Goal: Task Accomplishment & Management: Manage account settings

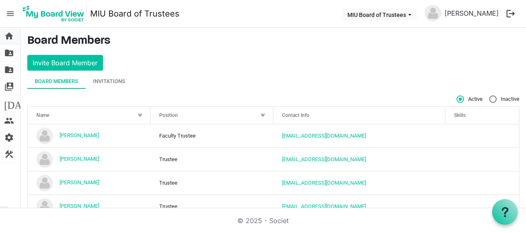
click at [10, 37] on span "home" at bounding box center [9, 36] width 10 height 17
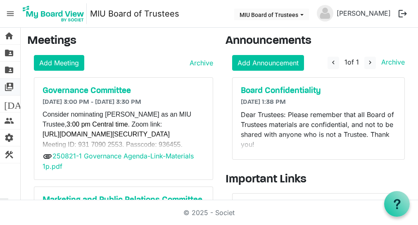
click at [9, 86] on span "switch_account" at bounding box center [9, 86] width 10 height 17
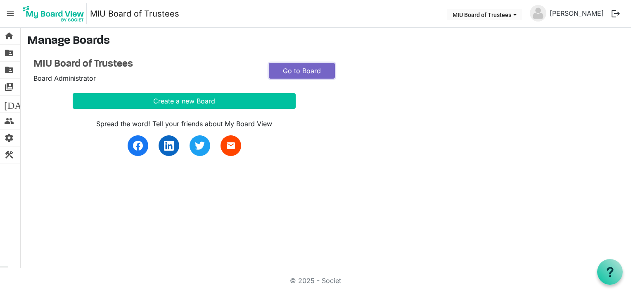
click at [292, 69] on link "Go to Board" at bounding box center [302, 71] width 66 height 16
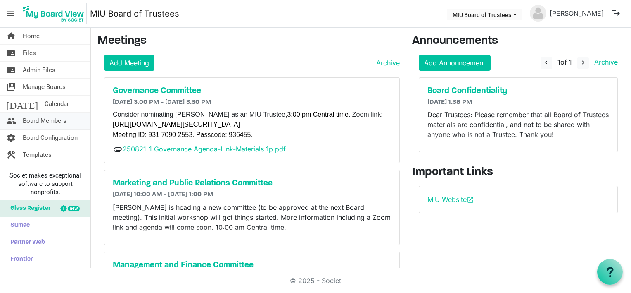
click at [45, 116] on span "Board Members" at bounding box center [45, 120] width 44 height 17
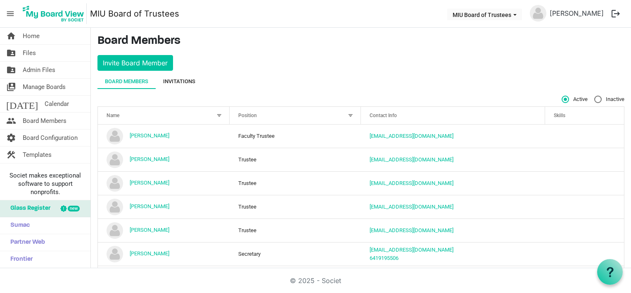
click at [185, 80] on div "Invitations" at bounding box center [179, 81] width 32 height 8
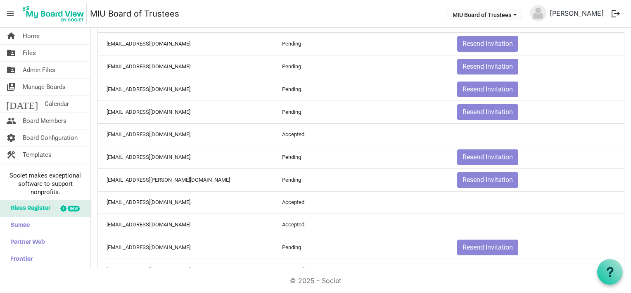
scroll to position [413, 0]
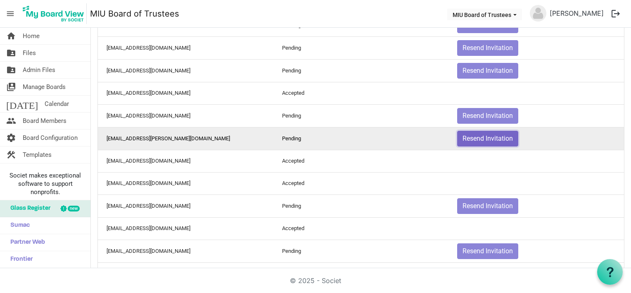
click at [471, 136] on button "Resend Invitation" at bounding box center [487, 139] width 61 height 16
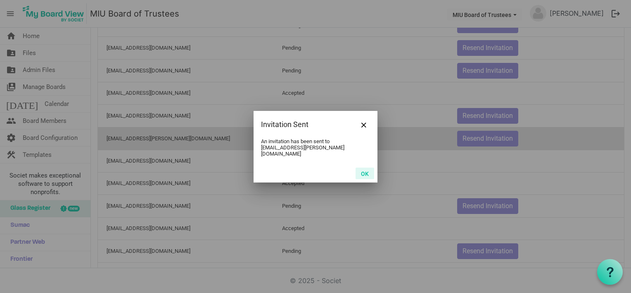
click at [364, 168] on button "OK" at bounding box center [365, 173] width 19 height 12
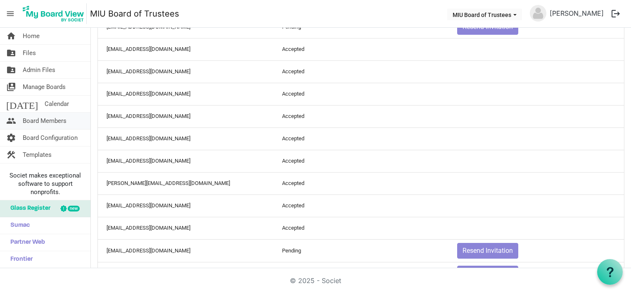
scroll to position [0, 0]
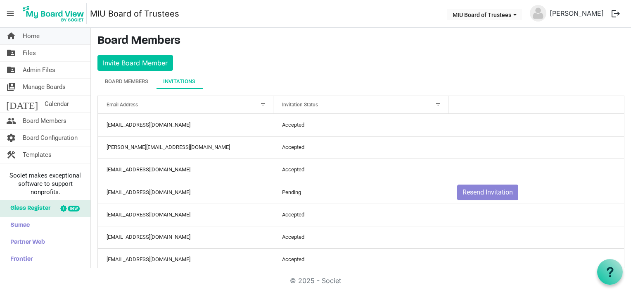
click at [35, 36] on span "Home" at bounding box center [31, 36] width 17 height 17
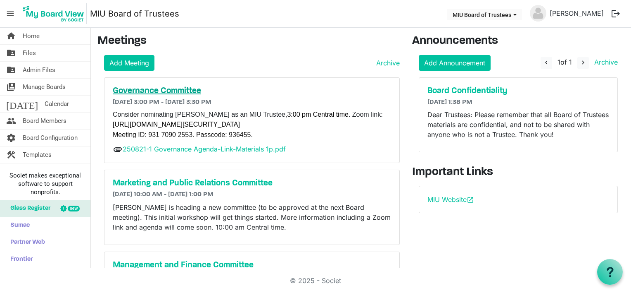
click at [186, 90] on h5 "Governance Committee" at bounding box center [252, 91] width 278 height 10
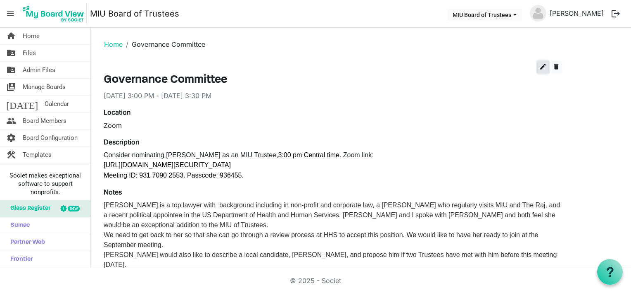
click at [542, 65] on span "edit" at bounding box center [543, 66] width 7 height 7
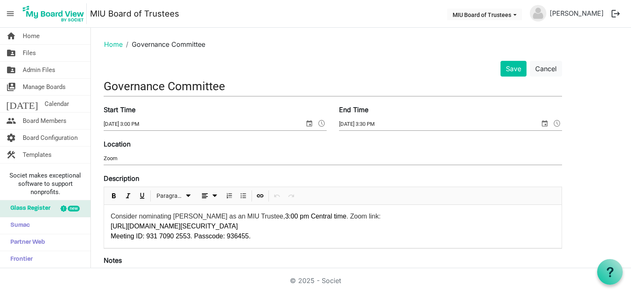
drag, startPoint x: 134, startPoint y: 158, endPoint x: 129, endPoint y: 158, distance: 5.4
click at [134, 158] on input "Zoom" at bounding box center [333, 158] width 459 height 12
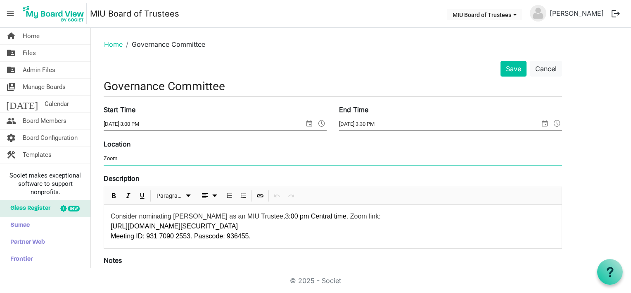
click at [125, 156] on input "Zoom" at bounding box center [333, 158] width 459 height 12
paste input "https://mgcwp.zoom.us/j/93170902553?pwd=aac2Vo6ZOlC0v3sLa5zqX0gAGVsOCx.1 Meetin…"
click at [331, 159] on input "Zoom: https://mgcwp.zoom.us/j/93170902553?pwd=aac2Vo6ZOlC0v3sLa5zqX0gAGVsOCx.1 …" at bounding box center [333, 158] width 459 height 12
click at [402, 155] on input "Zoom: https://mgcwp.zoom.us/j/93170902553?pwd=aac2Vo6ZOlC0v3sLa5zqX0gAGVsOCx.1 …" at bounding box center [333, 158] width 459 height 12
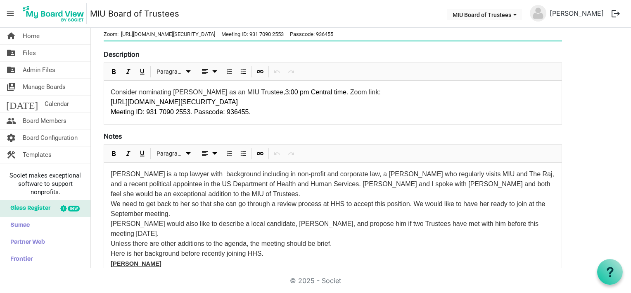
type input "Zoom: https://mgcwp.zoom.us/j/93170902553?pwd=aac2Vo6ZOlC0v3sLa5zqX0gAGVsOCx.1 …"
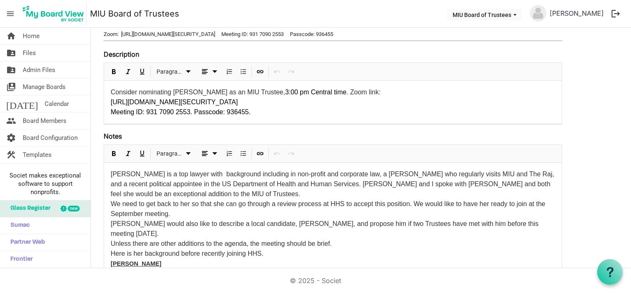
drag, startPoint x: 110, startPoint y: 221, endPoint x: 159, endPoint y: 233, distance: 50.2
click at [159, 233] on div "Bridget is a top lawyer with background including in non-profit and corporate l…" at bounding box center [333, 258] width 458 height 192
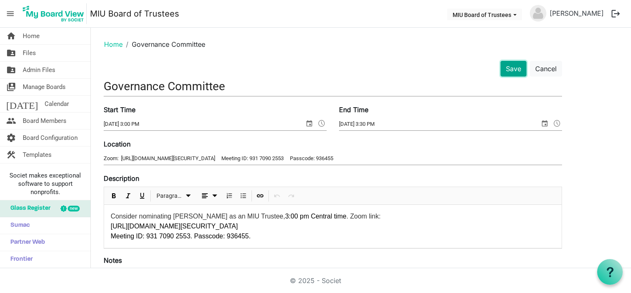
click at [514, 67] on button "Save" at bounding box center [514, 69] width 26 height 16
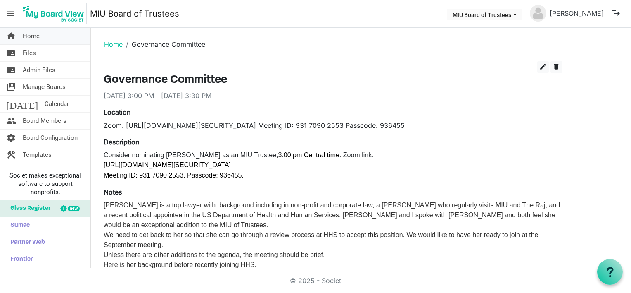
click at [31, 36] on span "Home" at bounding box center [31, 36] width 17 height 17
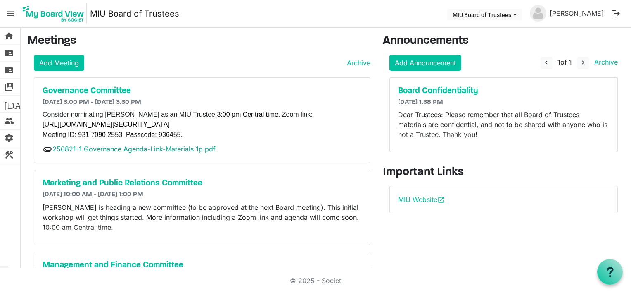
click at [131, 150] on link "250821-1 Governance Agenda-Link-Materials 1p.pdf" at bounding box center [133, 149] width 163 height 8
click at [66, 61] on link "Add Meeting" at bounding box center [59, 63] width 50 height 16
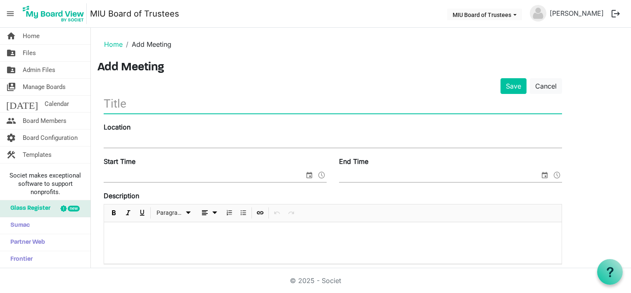
click at [119, 105] on input "text" at bounding box center [333, 103] width 459 height 19
type input "Trustee Board Meeting"
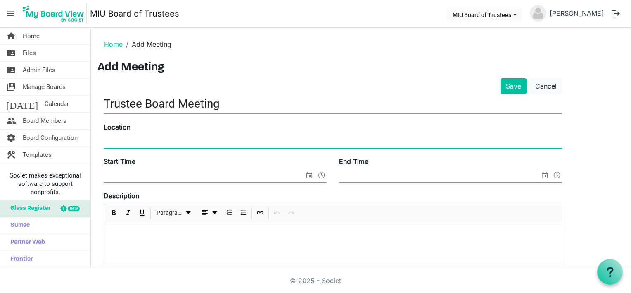
click at [123, 142] on input "Location" at bounding box center [333, 141] width 459 height 12
type input "[PERSON_NAME] Board Room and Zoom"
click at [125, 174] on input "Start Time" at bounding box center [204, 175] width 201 height 12
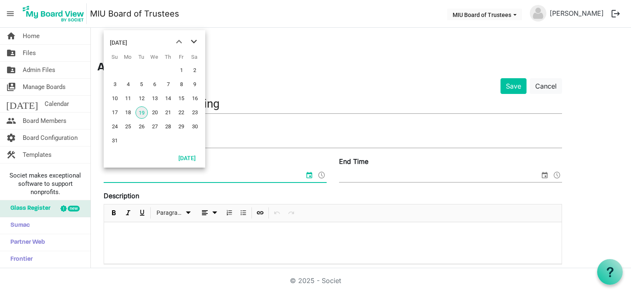
click at [193, 40] on span "next month" at bounding box center [194, 41] width 14 height 15
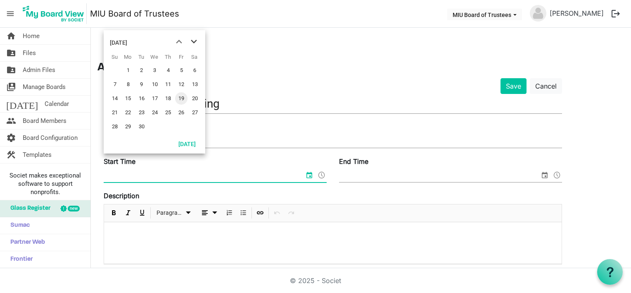
click at [193, 40] on span "next month" at bounding box center [194, 41] width 14 height 15
click at [194, 86] on span "13" at bounding box center [195, 84] width 12 height 12
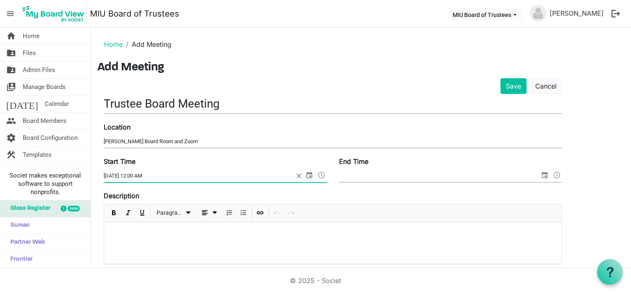
click at [322, 173] on span at bounding box center [322, 174] width 10 height 11
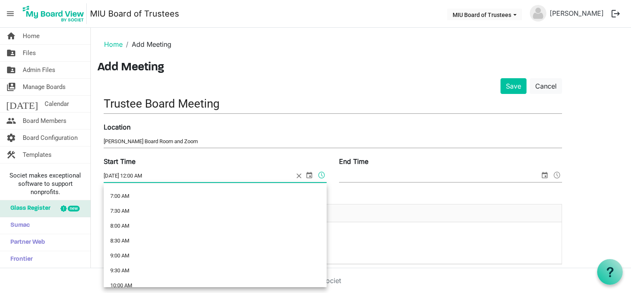
scroll to position [248, 0]
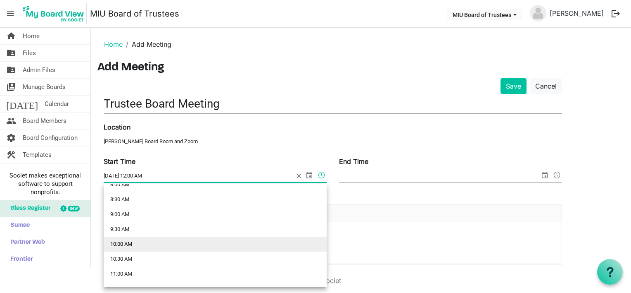
click at [132, 243] on li "10:00 AM" at bounding box center [215, 243] width 223 height 15
type input "12/13/2025 10:00 AM"
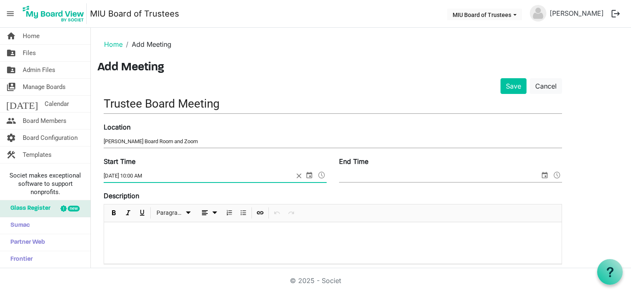
click at [542, 174] on span "select" at bounding box center [545, 174] width 10 height 11
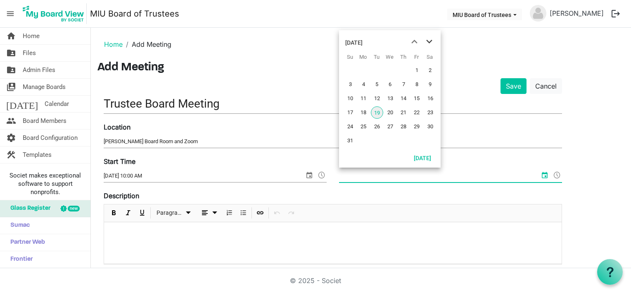
click at [431, 40] on span "next month" at bounding box center [429, 41] width 14 height 15
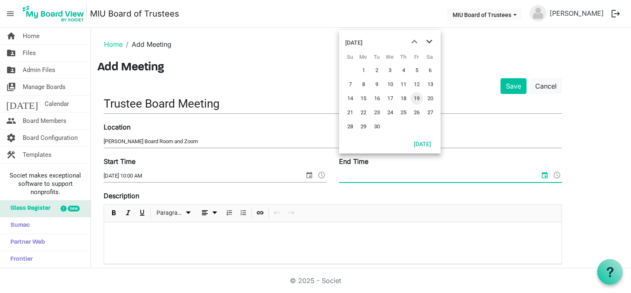
click at [431, 40] on span "next month" at bounding box center [429, 41] width 14 height 15
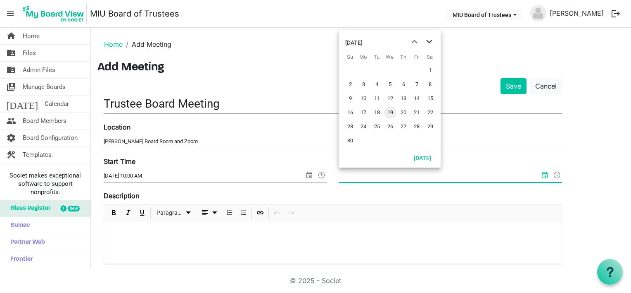
click at [431, 40] on span "next month" at bounding box center [429, 41] width 14 height 15
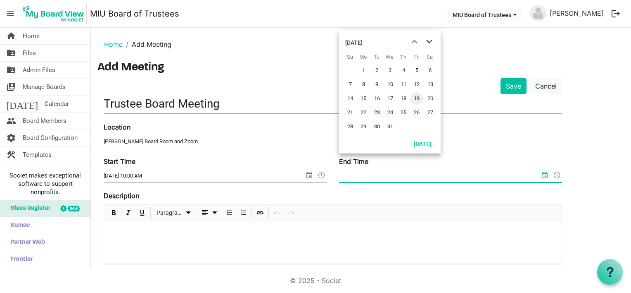
click at [431, 40] on span "next month" at bounding box center [429, 41] width 14 height 15
click at [415, 40] on span "previous month" at bounding box center [414, 41] width 14 height 15
click at [429, 85] on span "13" at bounding box center [430, 84] width 12 height 12
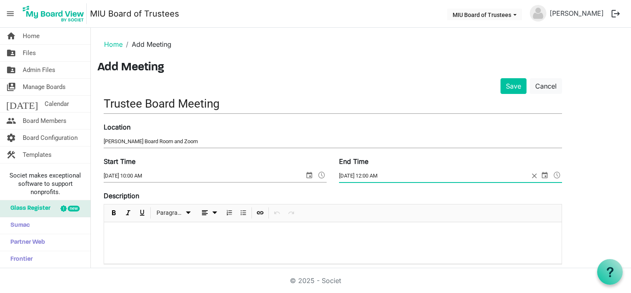
click at [556, 172] on span at bounding box center [557, 174] width 10 height 11
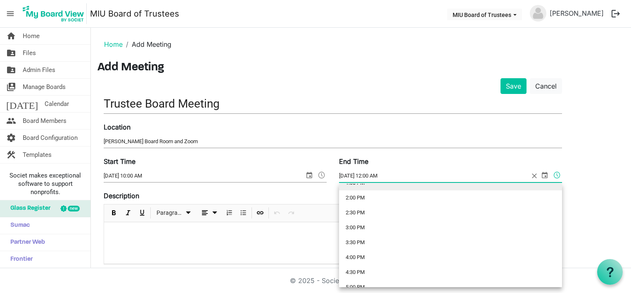
scroll to position [454, 0]
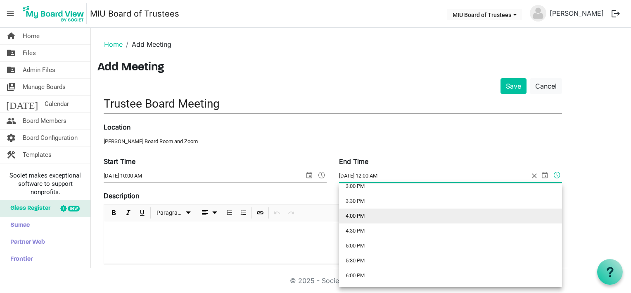
click at [356, 218] on li "4:00 PM" at bounding box center [450, 215] width 223 height 15
type input "[DATE] 4:00 PM"
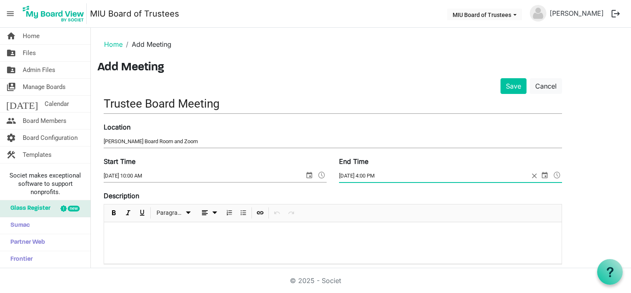
click at [122, 229] on p at bounding box center [333, 232] width 445 height 9
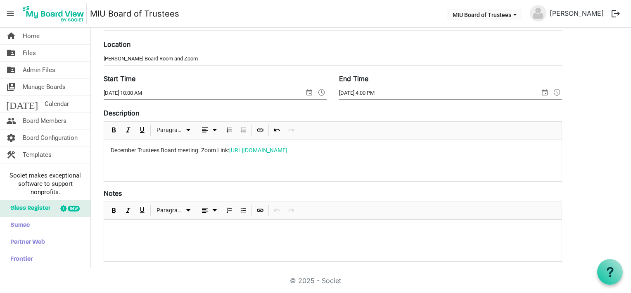
scroll to position [0, 0]
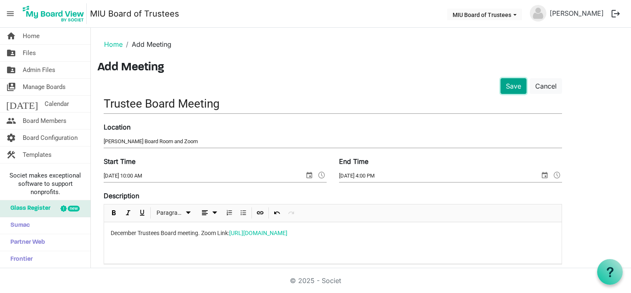
click at [516, 81] on button "Save" at bounding box center [514, 86] width 26 height 16
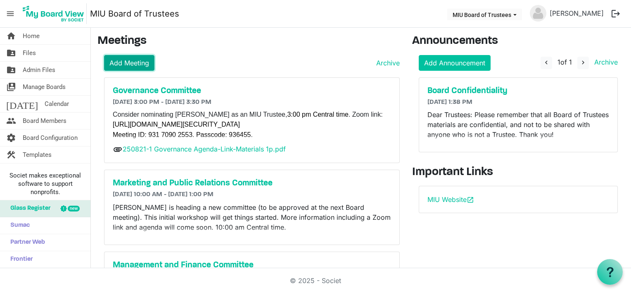
click at [124, 62] on link "Add Meeting" at bounding box center [129, 63] width 50 height 16
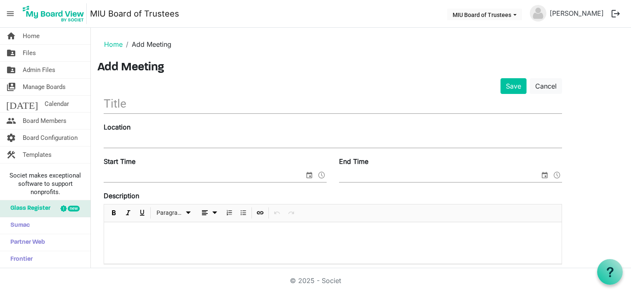
click at [139, 102] on input "text" at bounding box center [333, 103] width 459 height 19
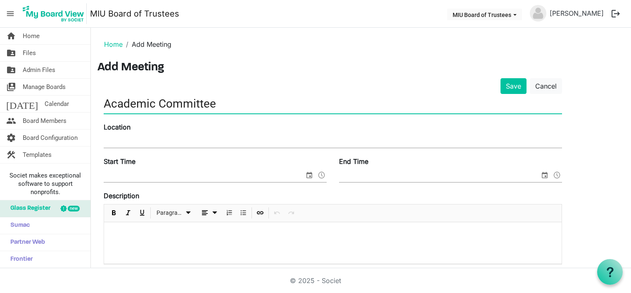
type input "Academic Committee"
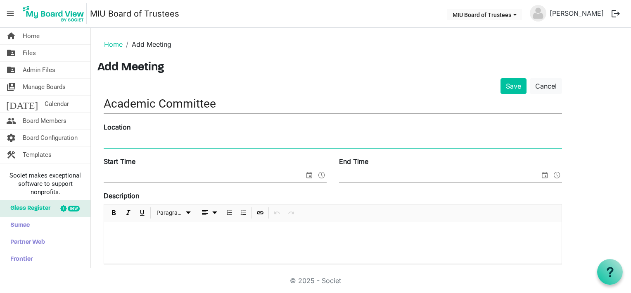
click at [126, 137] on input "Location" at bounding box center [333, 141] width 459 height 12
type input "Zoom To Be Announced"
click at [133, 174] on input "Start Time" at bounding box center [204, 175] width 201 height 12
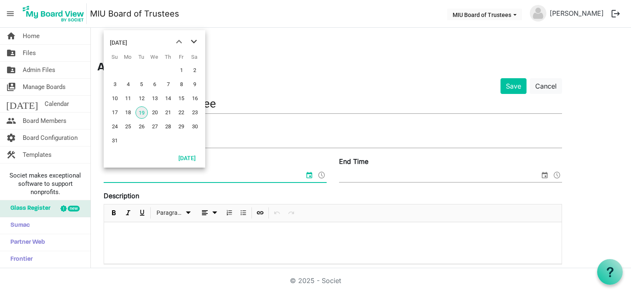
click at [195, 41] on span "next month" at bounding box center [194, 41] width 14 height 15
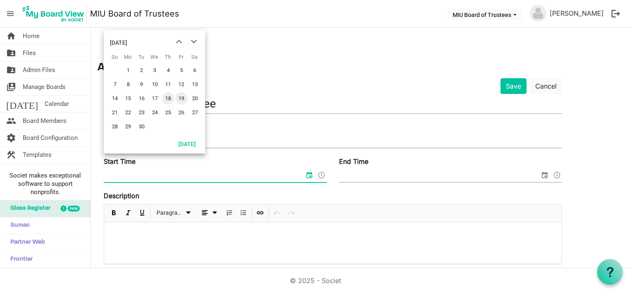
click at [169, 100] on span "18" at bounding box center [168, 98] width 12 height 12
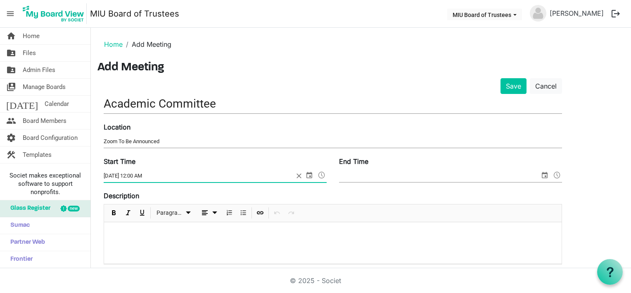
click at [308, 174] on span "select" at bounding box center [309, 174] width 10 height 11
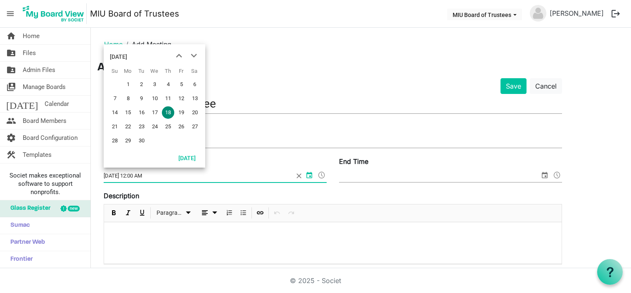
click at [322, 173] on span at bounding box center [322, 174] width 10 height 11
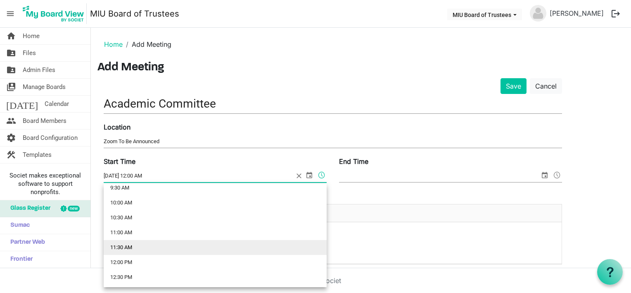
scroll to position [454, 0]
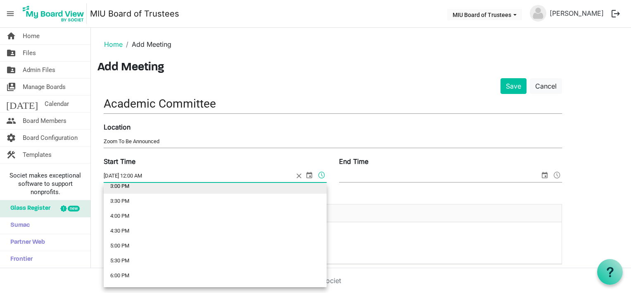
click at [124, 185] on li "3:00 PM" at bounding box center [215, 185] width 223 height 15
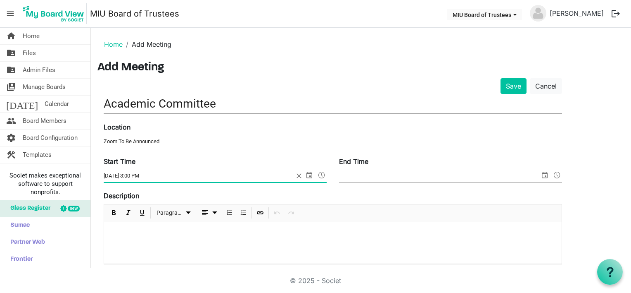
click at [140, 174] on input "9/18/2025 3:00 PM" at bounding box center [199, 175] width 190 height 12
type input "9/18/2025 3:15 PM"
click at [542, 174] on span "select" at bounding box center [545, 174] width 10 height 11
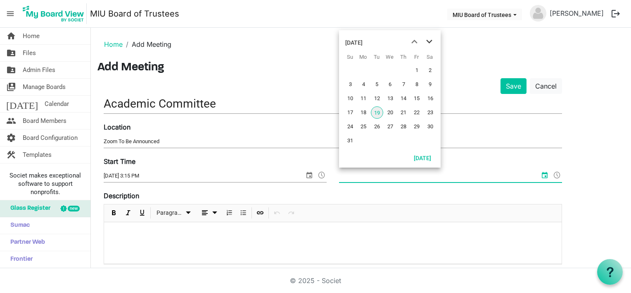
click at [428, 42] on span "next month" at bounding box center [429, 41] width 14 height 15
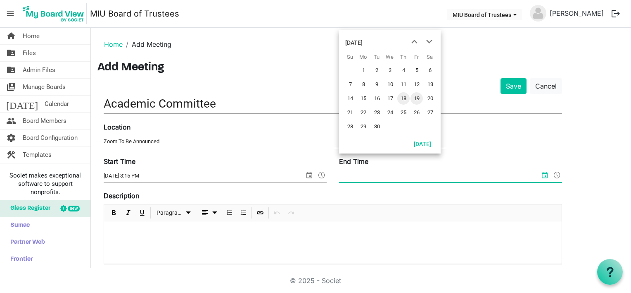
click at [405, 98] on span "18" at bounding box center [403, 98] width 12 height 12
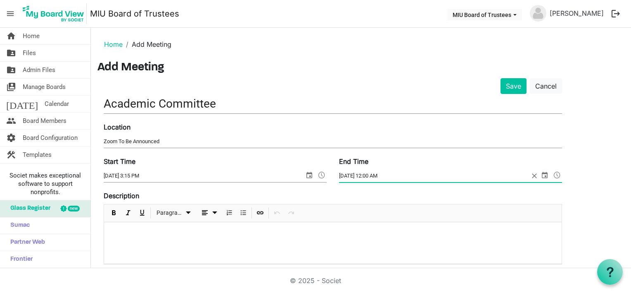
click at [556, 173] on span at bounding box center [557, 174] width 10 height 11
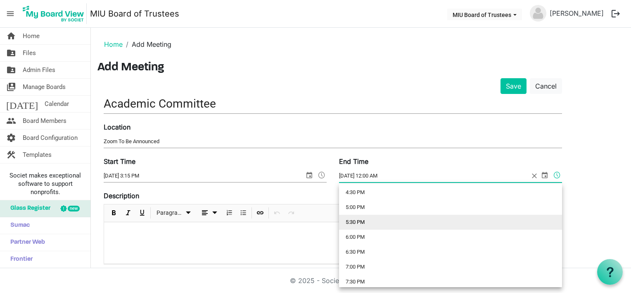
scroll to position [410, 0]
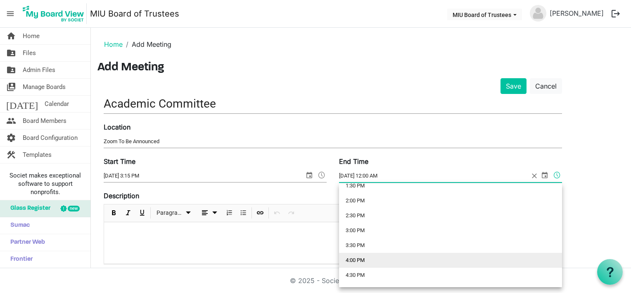
click at [355, 254] on li "4:00 PM" at bounding box center [450, 259] width 223 height 15
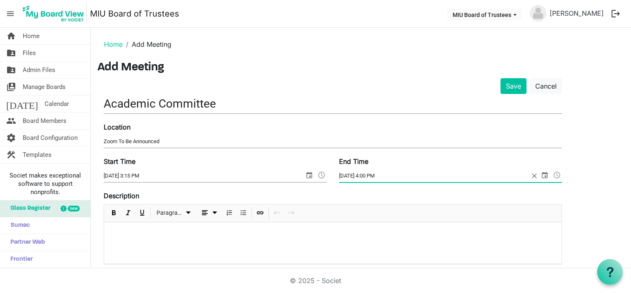
click at [376, 174] on input "9/18/2025 4:00 PM" at bounding box center [434, 175] width 190 height 12
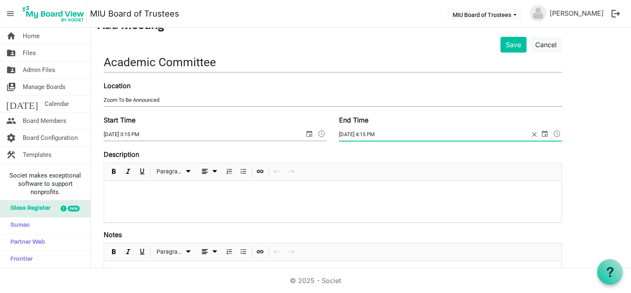
type input "9/18/2025 4:15 PM"
click at [126, 187] on p at bounding box center [333, 191] width 445 height 9
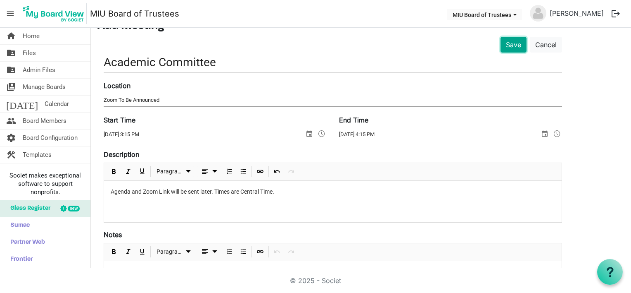
click at [511, 43] on button "Save" at bounding box center [514, 45] width 26 height 16
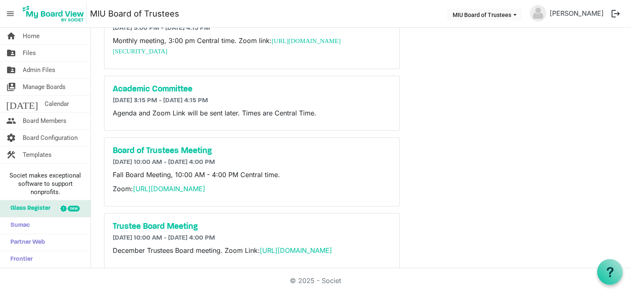
scroll to position [270, 0]
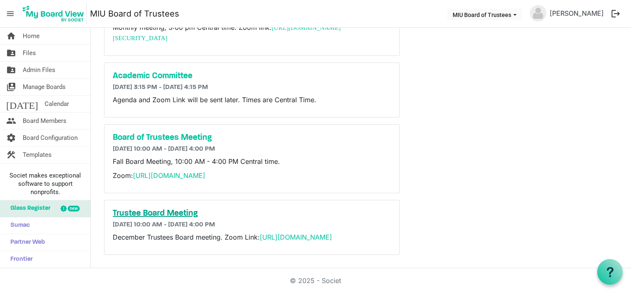
click at [179, 208] on h5 "Trustee Board Meeting" at bounding box center [252, 213] width 278 height 10
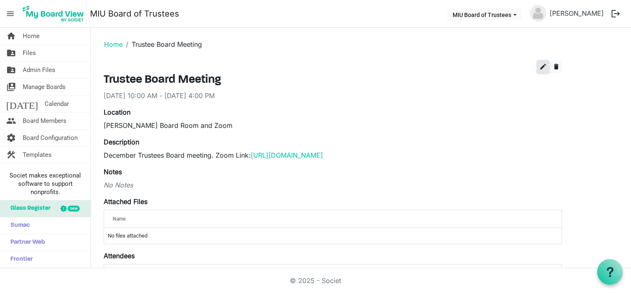
click at [543, 67] on span "edit" at bounding box center [543, 66] width 7 height 7
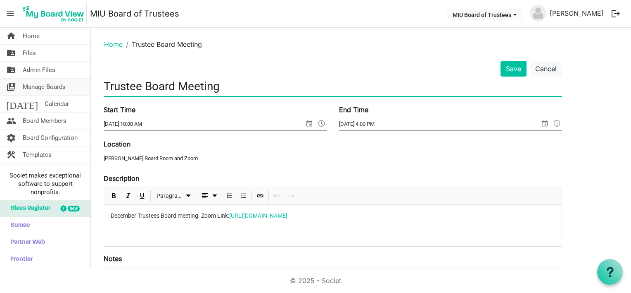
drag, startPoint x: 146, startPoint y: 85, endPoint x: 86, endPoint y: 84, distance: 59.9
click at [86, 84] on div "home Home folder_shared Files folder_shared Admin Files switch_account Manage B…" at bounding box center [315, 148] width 631 height 240
click at [134, 86] on input "Board Meeting" at bounding box center [333, 85] width 459 height 19
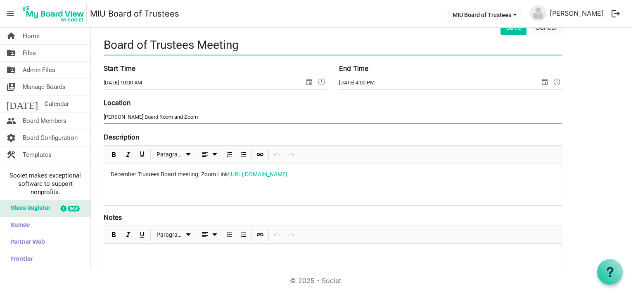
type input "Board of Trustees Meeting"
click at [124, 185] on div "December Trustees Board meeting. Zoom Link: https://miu-edu-online.zoom.us/my/m…" at bounding box center [333, 183] width 458 height 41
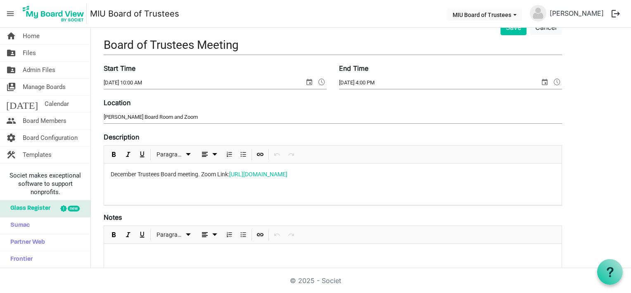
click at [413, 174] on p "December Trustees Board meeting. Zoom Link: https://miu-edu-online.zoom.us/my/m…" at bounding box center [333, 174] width 445 height 9
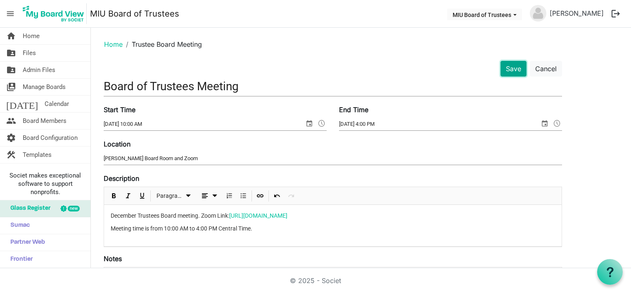
click at [517, 68] on button "Save" at bounding box center [514, 69] width 26 height 16
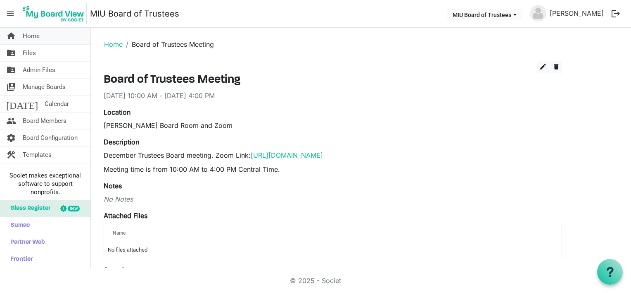
click at [27, 34] on span "Home" at bounding box center [31, 36] width 17 height 17
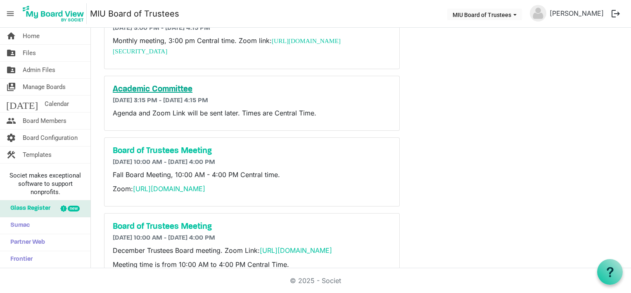
scroll to position [284, 0]
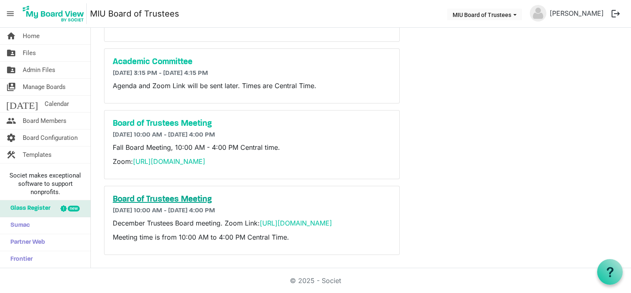
click at [187, 194] on h5 "Board of Trustees Meeting" at bounding box center [252, 199] width 278 height 10
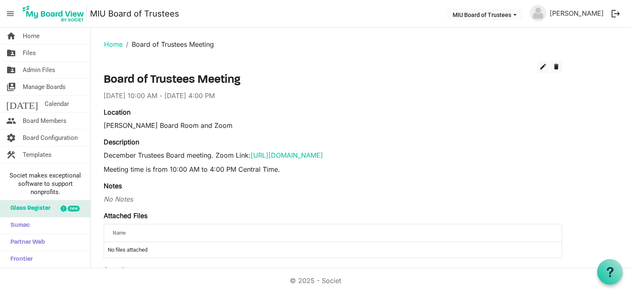
click at [251, 74] on h3 "Board of Trustees Meeting" at bounding box center [333, 80] width 459 height 14
click at [544, 66] on span "edit" at bounding box center [543, 66] width 7 height 7
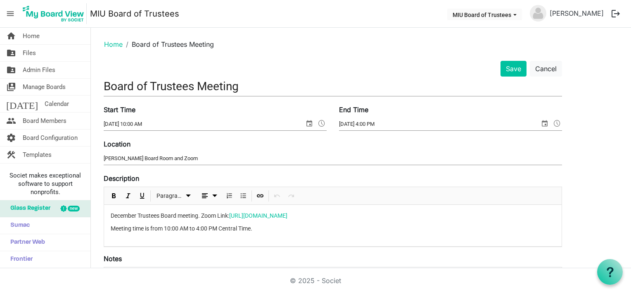
click at [272, 88] on input "Board of Trustees Meeting" at bounding box center [333, 85] width 459 height 19
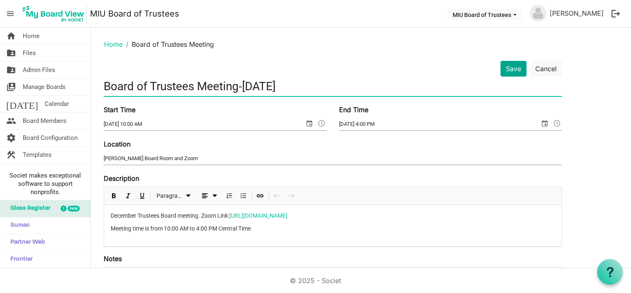
type input "Board of Trustees Meeting-[DATE]"
click at [514, 68] on button "Save" at bounding box center [514, 69] width 26 height 16
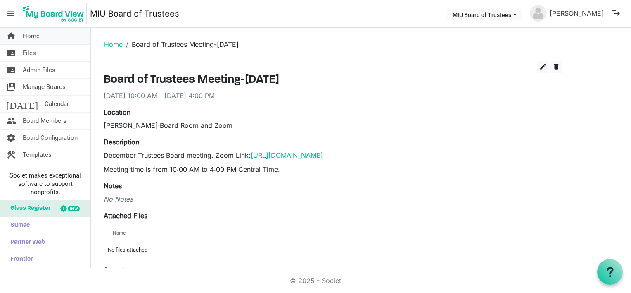
click at [37, 36] on span "Home" at bounding box center [31, 36] width 17 height 17
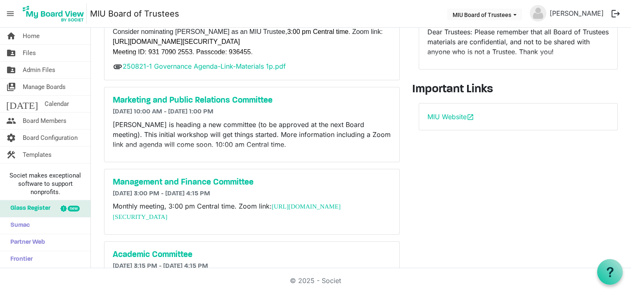
scroll to position [284, 0]
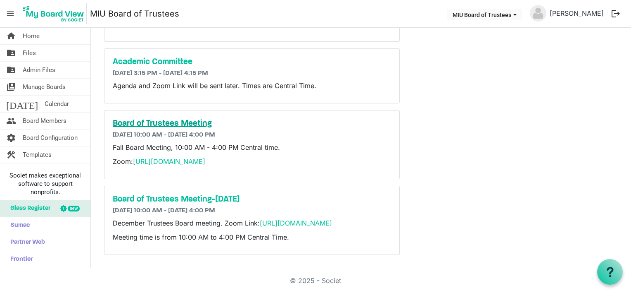
click at [187, 119] on h5 "Board of Trustees Meeting" at bounding box center [252, 124] width 278 height 10
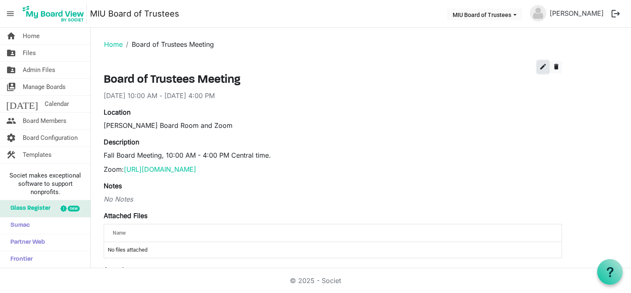
click at [543, 64] on span "edit" at bounding box center [543, 66] width 7 height 7
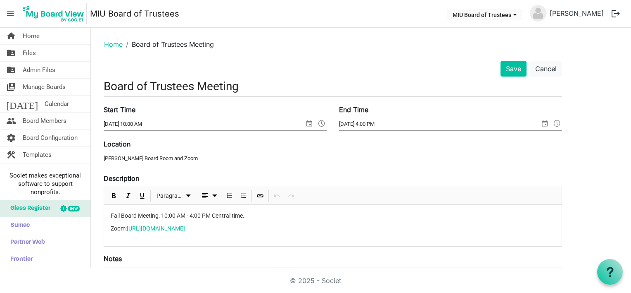
click at [253, 86] on input "Board of Trustees Meeting" at bounding box center [333, 85] width 459 height 19
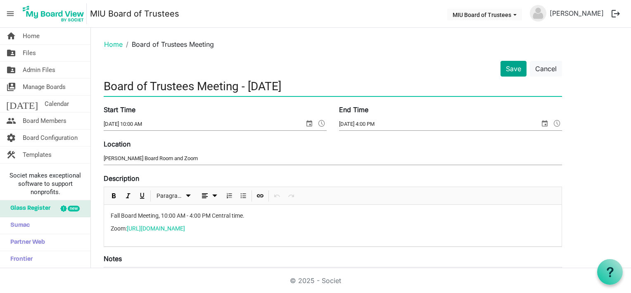
type input "Board of Trustees Meeting - [DATE]"
click at [511, 69] on button "Save" at bounding box center [514, 69] width 26 height 16
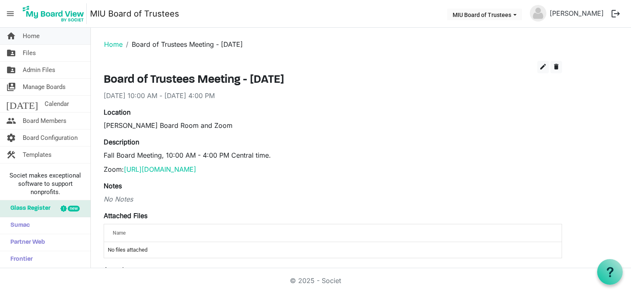
click at [33, 37] on span "Home" at bounding box center [31, 36] width 17 height 17
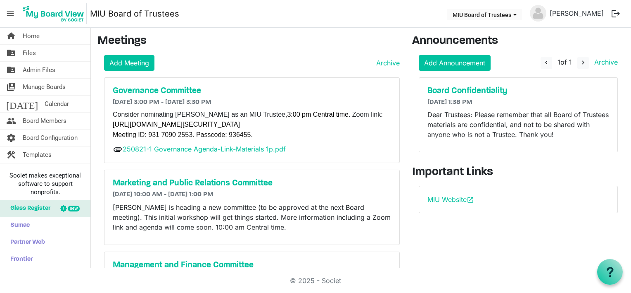
click at [110, 123] on div "Governance Committee 8/21/2025 3:00 PM - 8/21/2025 3:30 PM Consider nominating …" at bounding box center [252, 120] width 295 height 85
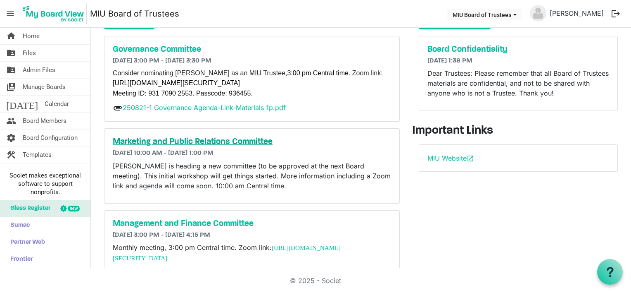
click at [179, 140] on h5 "Marketing and Public Relations Committee" at bounding box center [252, 142] width 278 height 10
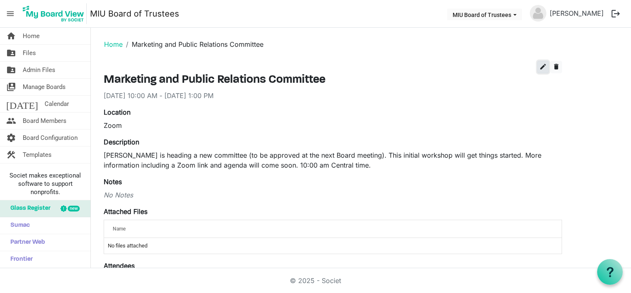
click at [542, 66] on span "edit" at bounding box center [543, 66] width 7 height 7
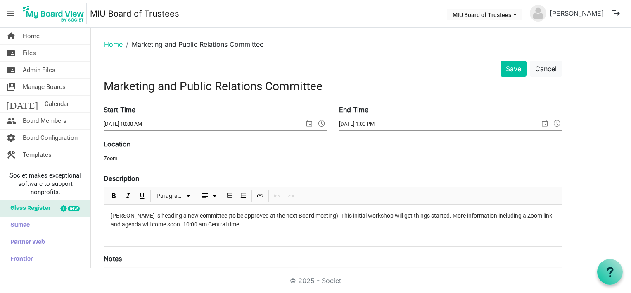
click at [124, 155] on input "Zoom" at bounding box center [333, 158] width 459 height 12
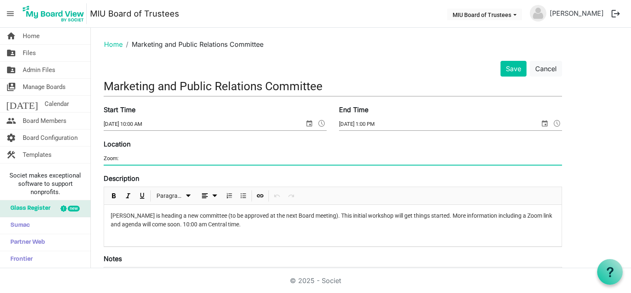
paste input "https://miu-edu-online.zoom.us/my/miuboard?omn=85673008209"
type input "Zoom: https://miu-edu-online.zoom.us/my/miuboard?omn=85673008209"
click at [514, 67] on button "Save" at bounding box center [514, 69] width 26 height 16
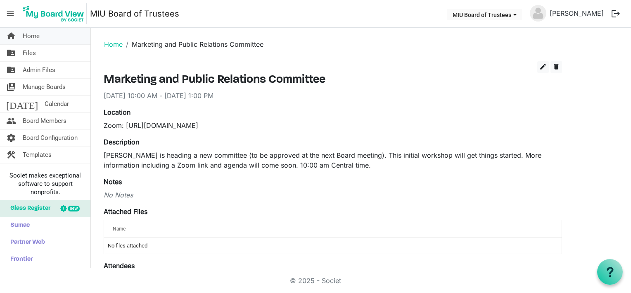
click at [36, 35] on span "Home" at bounding box center [31, 36] width 17 height 17
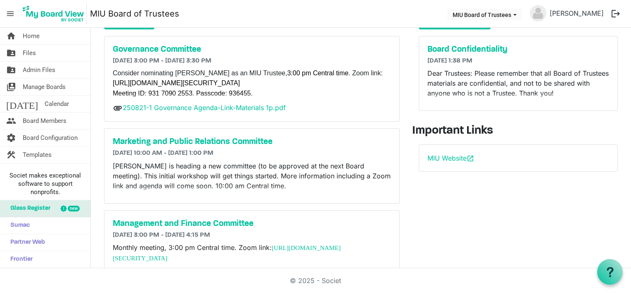
scroll to position [83, 0]
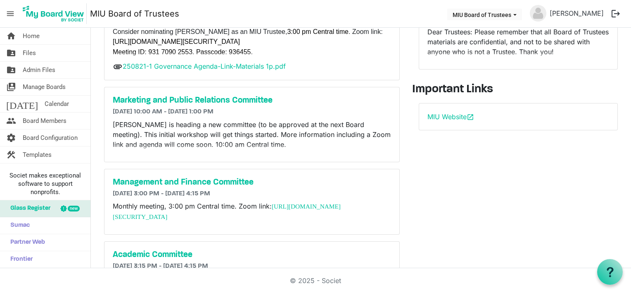
drag, startPoint x: 239, startPoint y: 207, endPoint x: 268, endPoint y: 218, distance: 30.8
click at [268, 218] on p "Monthly meeting, 3:00 pm Central time. Zoom link: [URL][DOMAIN_NAME][SECURITY_D…" at bounding box center [252, 211] width 278 height 21
copy p "Zoom link: [URL][DOMAIN_NAME][SECURITY_DATA]"
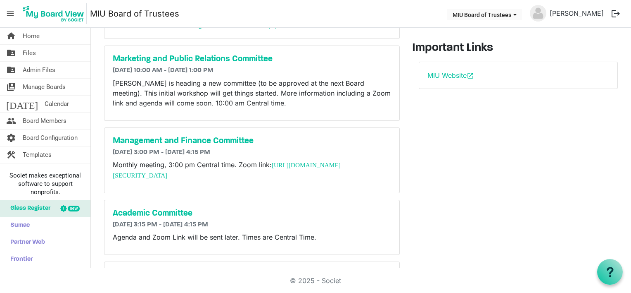
scroll to position [165, 0]
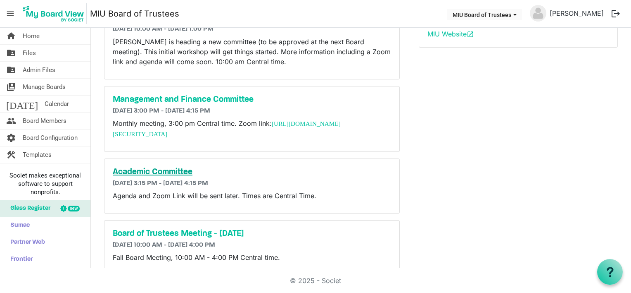
click at [169, 170] on h5 "Academic Committee" at bounding box center [252, 172] width 278 height 10
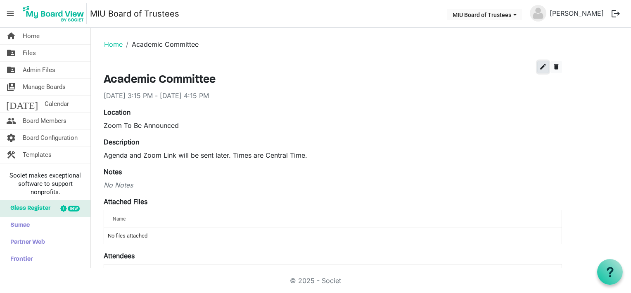
click at [541, 65] on span "edit" at bounding box center [543, 66] width 7 height 7
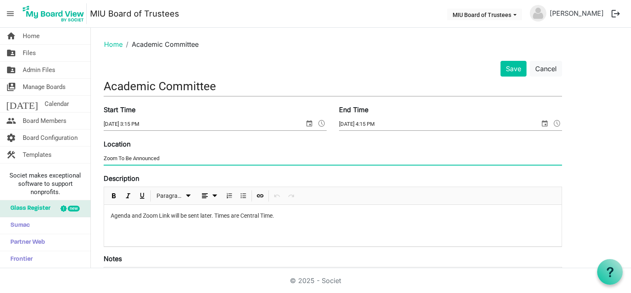
click at [164, 157] on input "Zoom To Be Announced" at bounding box center [333, 158] width 459 height 12
drag, startPoint x: 170, startPoint y: 158, endPoint x: 94, endPoint y: 156, distance: 76.0
click at [94, 156] on main "Home Academic Committee Save Cancel Academic Committee Start Time 9/18/2025 3:1…" at bounding box center [361, 279] width 540 height 503
paste input "https://miu-edu-online.zoom.us/my/miuboard?omn=83785081021"
type input "Zoom Link: https://miu-edu-online.zoom.us/my/miuboard?omn=83785081021"
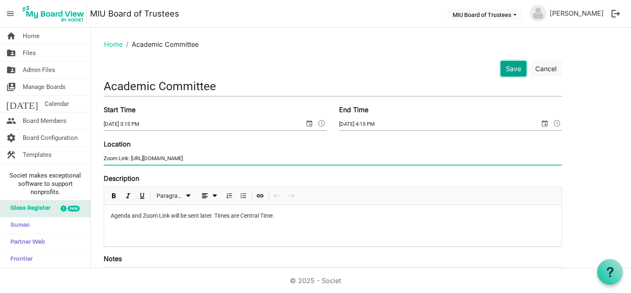
click at [513, 66] on button "Save" at bounding box center [514, 69] width 26 height 16
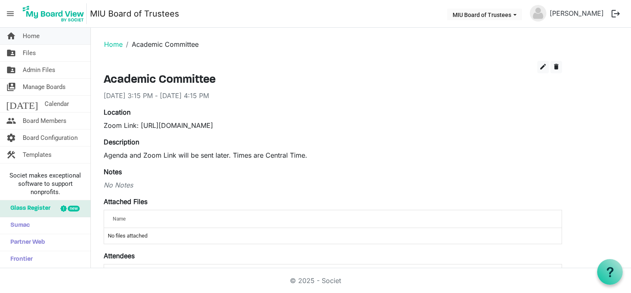
click at [35, 36] on span "Home" at bounding box center [31, 36] width 17 height 17
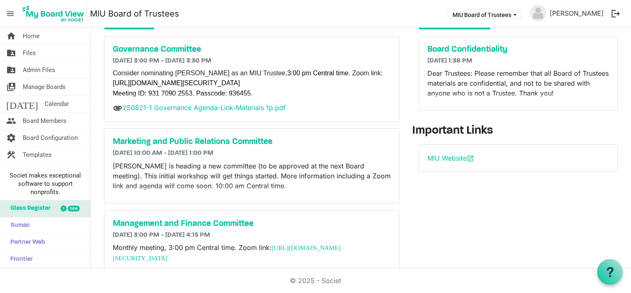
scroll to position [165, 0]
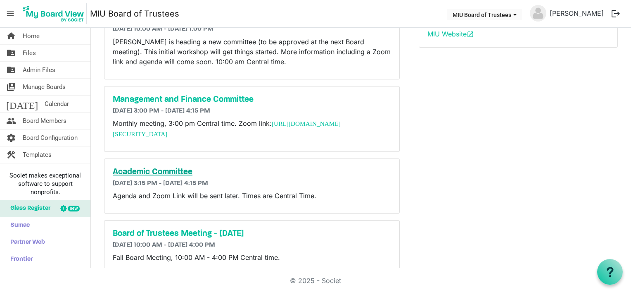
click at [173, 168] on h5 "Academic Committee" at bounding box center [252, 172] width 278 height 10
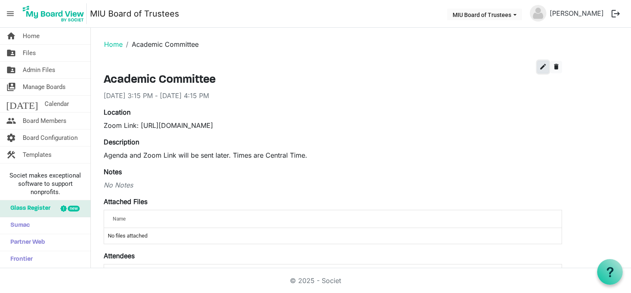
click at [544, 66] on span "edit" at bounding box center [543, 66] width 7 height 7
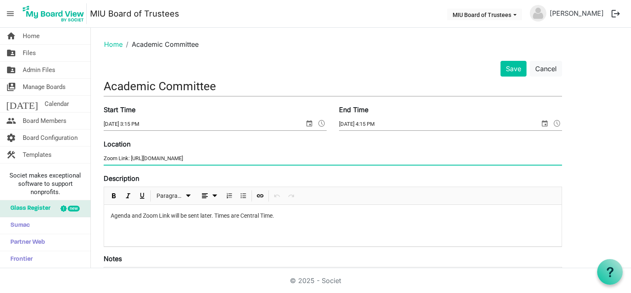
drag, startPoint x: 294, startPoint y: 156, endPoint x: 99, endPoint y: 152, distance: 195.5
click at [99, 152] on div "Location Zoom Link: https://miu-edu-online.zoom.us/my/miuboard?omn=83785081021" at bounding box center [333, 153] width 471 height 28
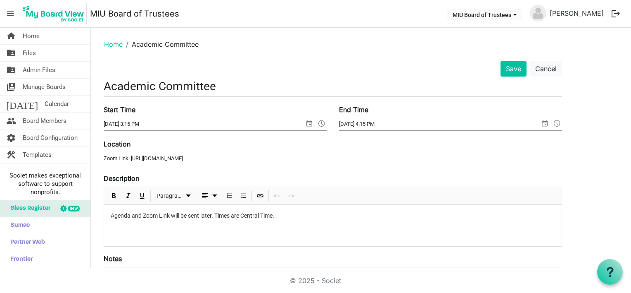
click at [284, 214] on p "Agenda and Zoom Link will be sent later. Times are Central Time." at bounding box center [333, 215] width 445 height 9
click at [512, 67] on button "Save" at bounding box center [514, 69] width 26 height 16
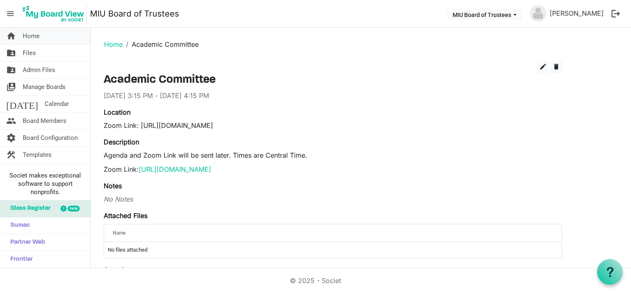
click at [30, 36] on span "Home" at bounding box center [31, 36] width 17 height 17
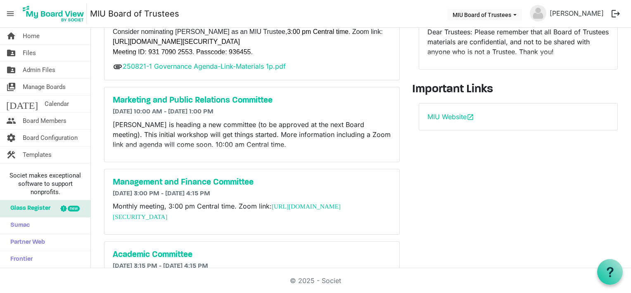
scroll to position [41, 0]
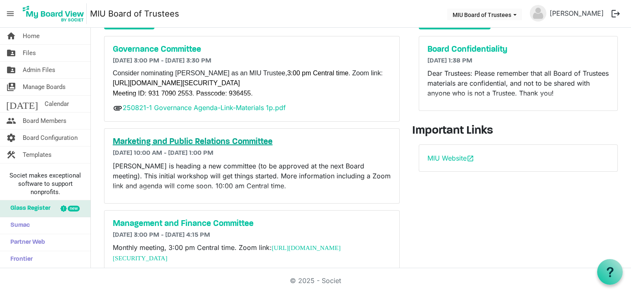
click at [243, 142] on h5 "Marketing and Public Relations Committee" at bounding box center [252, 142] width 278 height 10
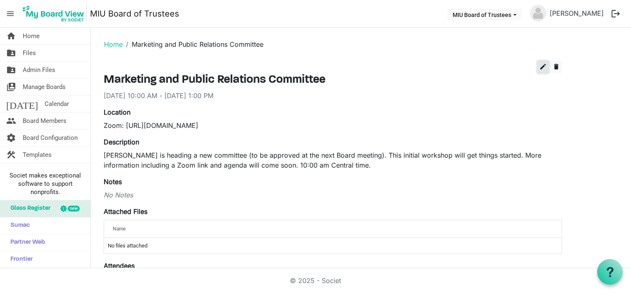
click at [545, 64] on span "edit" at bounding box center [543, 66] width 7 height 7
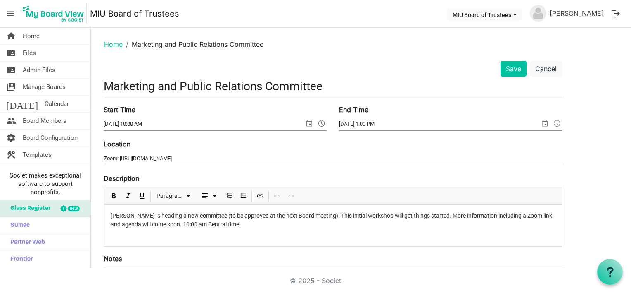
click at [262, 224] on p "Elizabeth Fauerso is heading a new committee (to be approved at the next Board …" at bounding box center [333, 219] width 445 height 17
click at [513, 68] on button "Save" at bounding box center [514, 69] width 26 height 16
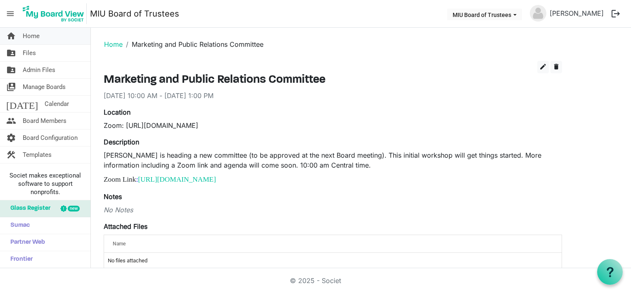
click at [36, 34] on span "Home" at bounding box center [31, 36] width 17 height 17
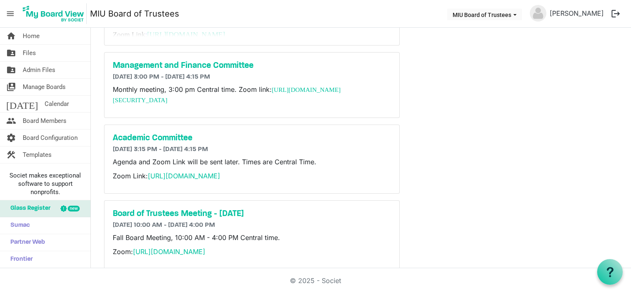
scroll to position [248, 0]
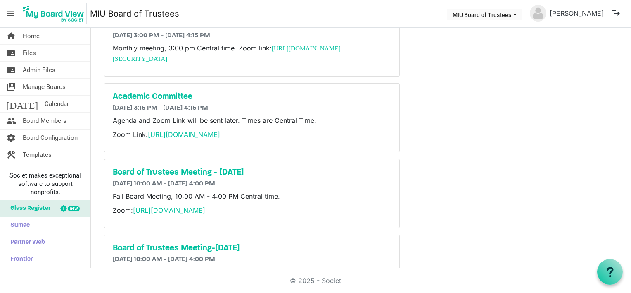
click at [112, 208] on div "Board of Trustees Meeting - September 27 9/27/2025 10:00 AM - 9/27/2025 4:00 PM…" at bounding box center [252, 193] width 295 height 68
drag, startPoint x: 114, startPoint y: 207, endPoint x: 377, endPoint y: 201, distance: 262.8
click at [377, 201] on div "Fall Board Meeting, 10:00 AM - 4:00 PM Central time. Zoom: https://miu-edu-onli…" at bounding box center [252, 205] width 278 height 28
copy p "Zoom: https://miu-edu-online.zoom.us/my/miuboard?omn=81966745141"
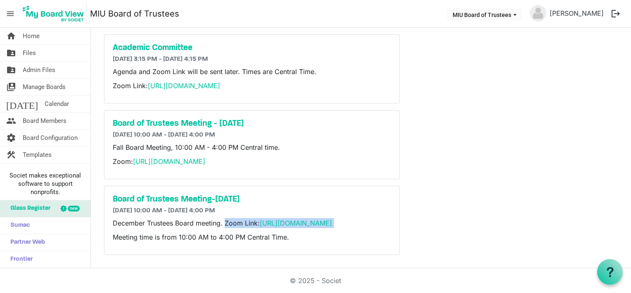
drag, startPoint x: 226, startPoint y: 212, endPoint x: 276, endPoint y: 223, distance: 50.5
click at [276, 223] on p "December Trustees Board meeting. Zoom Link: https://miu-edu-online.zoom.us/my/m…" at bounding box center [252, 223] width 278 height 10
copy p "Zoom Link: https://miu-edu-online.zoom.us/my/miuboard?omn=85996999796"
click at [33, 122] on span "Board Members" at bounding box center [45, 120] width 44 height 17
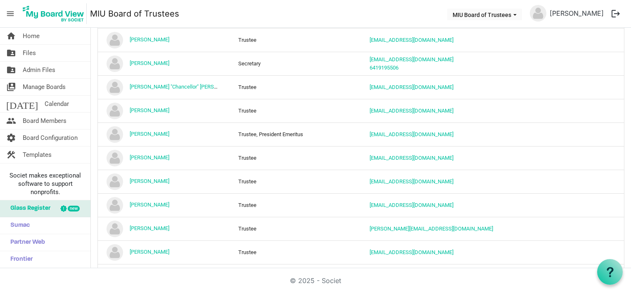
scroll to position [25, 0]
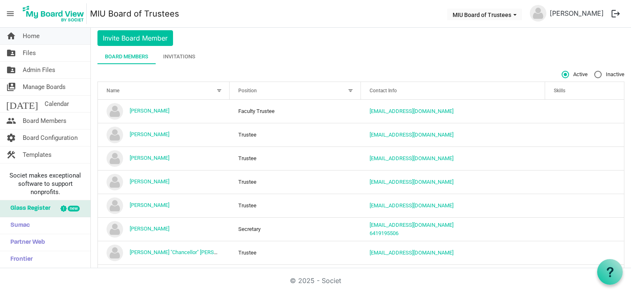
click at [33, 36] on span "Home" at bounding box center [31, 36] width 17 height 17
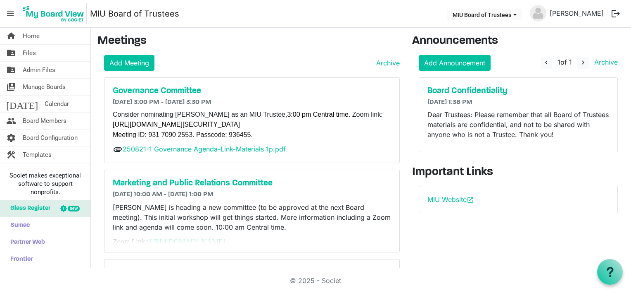
scroll to position [83, 0]
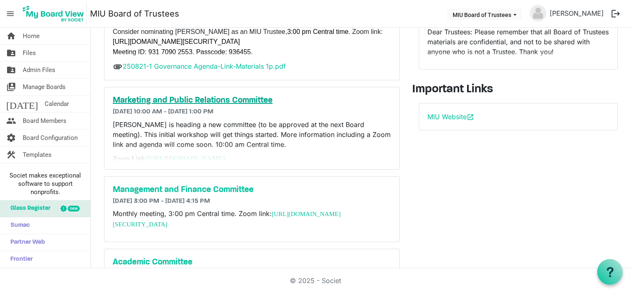
click at [159, 100] on h5 "Marketing and Public Relations Committee" at bounding box center [252, 100] width 278 height 10
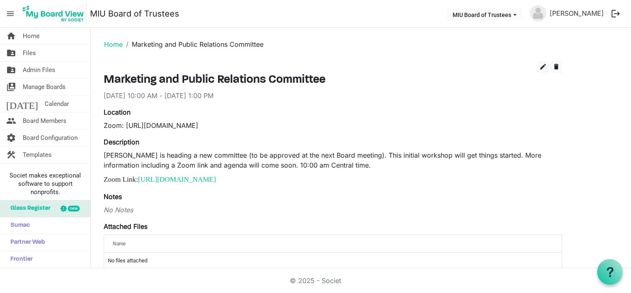
drag, startPoint x: 105, startPoint y: 178, endPoint x: 368, endPoint y: 175, distance: 263.2
click at [368, 175] on p "Zoom Link : [URL][DOMAIN_NAME]" at bounding box center [333, 179] width 459 height 11
copy span "Zoom Link : [URL][DOMAIN_NAME]"
